Goal: Information Seeking & Learning: Find specific page/section

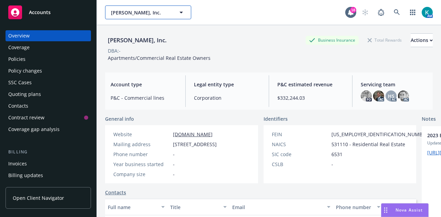
click at [122, 9] on span "[PERSON_NAME], Inc." at bounding box center [141, 12] width 60 height 7
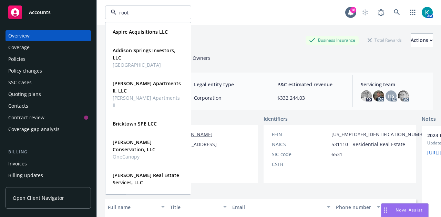
type input "roots"
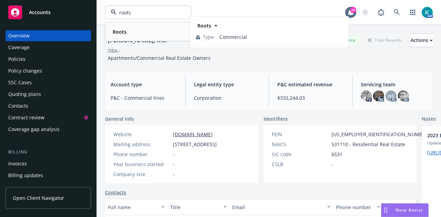
click at [160, 28] on div "Roots" at bounding box center [148, 32] width 76 height 10
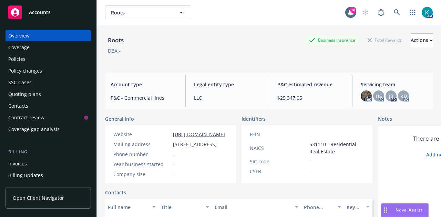
click at [41, 50] on div "Coverage" at bounding box center [48, 47] width 80 height 11
click at [48, 65] on div "Overview Coverage Policies Policy changes SSC Cases Quoting plans Contacts Cont…" at bounding box center [48, 82] width 85 height 105
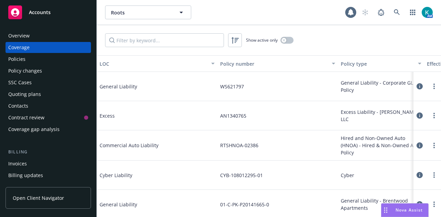
click at [50, 62] on div "Policies" at bounding box center [48, 59] width 80 height 11
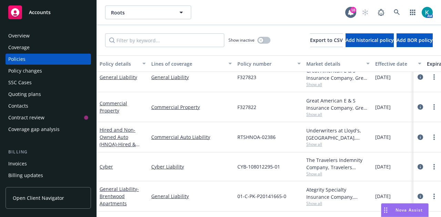
scroll to position [34, 0]
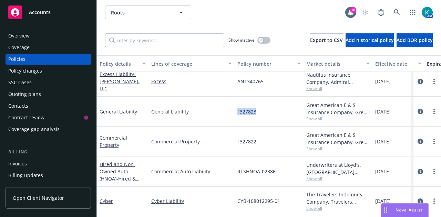
drag, startPoint x: 256, startPoint y: 111, endPoint x: 235, endPoint y: 118, distance: 22.2
click at [234, 118] on div "General Liability General Liability F327823 Great American E & S Insurance Comp…" at bounding box center [429, 112] width 664 height 30
copy div "F327823"
click at [129, 108] on link "General Liability" at bounding box center [118, 111] width 38 height 7
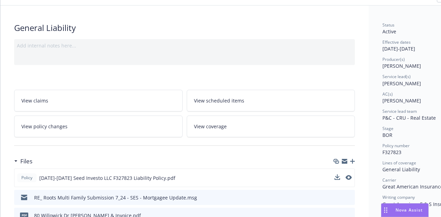
scroll to position [69, 0]
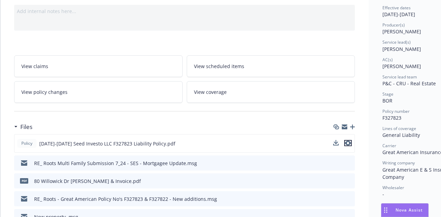
click at [351, 142] on button "preview file" at bounding box center [348, 143] width 8 height 6
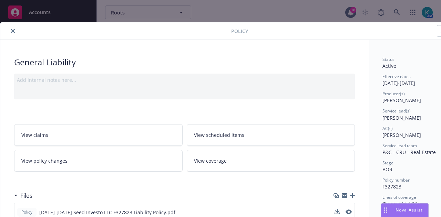
click at [11, 30] on icon "close" at bounding box center [13, 31] width 4 height 4
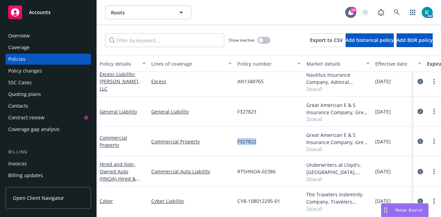
drag, startPoint x: 256, startPoint y: 139, endPoint x: 250, endPoint y: 139, distance: 6.2
click at [231, 142] on div "Commercial Property Commercial Property F327822 Great American E & S Insurance …" at bounding box center [429, 142] width 664 height 30
copy div "F327822"
click at [110, 139] on div "Commercial Property" at bounding box center [122, 141] width 46 height 14
click at [113, 135] on link "Commercial Property" at bounding box center [113, 142] width 28 height 14
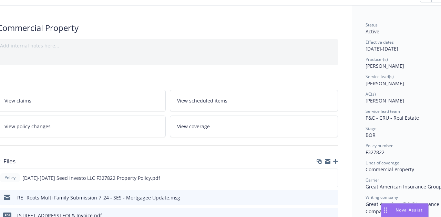
scroll to position [34, 22]
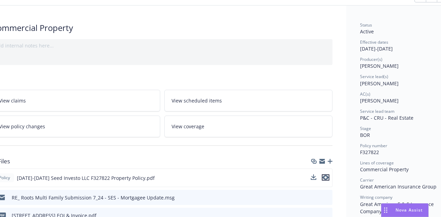
click at [327, 175] on icon "preview file" at bounding box center [325, 177] width 6 height 5
